Goal: Find specific fact: Find specific page/section

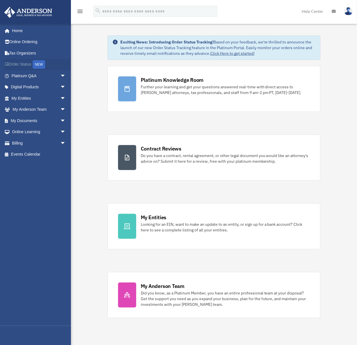
click at [16, 63] on link "Order Status NEW" at bounding box center [39, 65] width 70 height 12
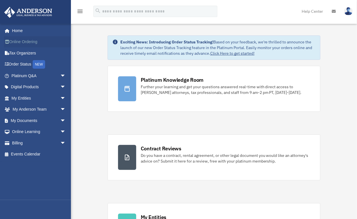
click at [27, 42] on link "Online Ordering" at bounding box center [39, 41] width 70 height 11
click at [27, 97] on link "My Entities arrow_drop_down" at bounding box center [39, 98] width 70 height 11
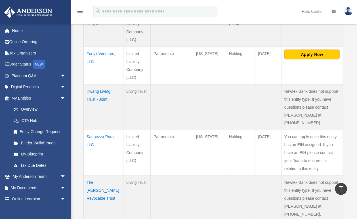
scroll to position [327, 0]
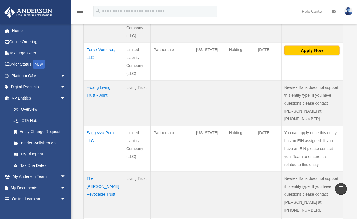
click at [99, 126] on td "Saggezza Pura, LLC" at bounding box center [104, 149] width 40 height 46
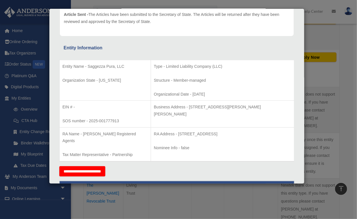
scroll to position [82, 0]
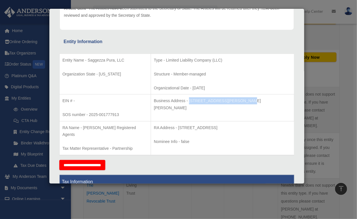
drag, startPoint x: 232, startPoint y: 100, endPoint x: 184, endPoint y: 101, distance: 47.4
click at [184, 101] on p "Business Address - 30 N. Gould Street, Suite R, Sheridan, WY 82801" at bounding box center [222, 104] width 137 height 14
copy p "30 N. Gould Street, Suite R"
click at [74, 204] on div "Details × Articles Sent Organizational Date" at bounding box center [178, 109] width 357 height 219
